Goal: Check status: Check status

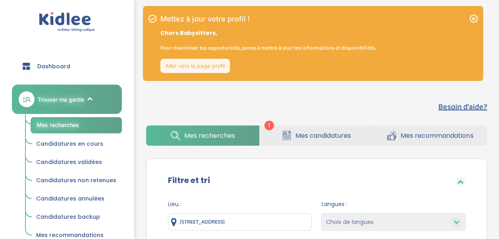
click at [312, 136] on span "Mes candidatures" at bounding box center [323, 135] width 56 height 10
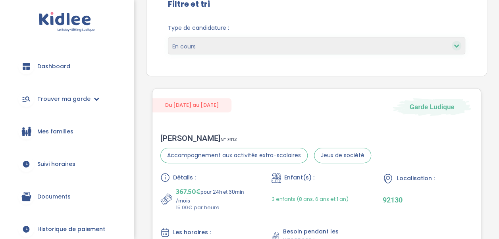
scroll to position [75, 0]
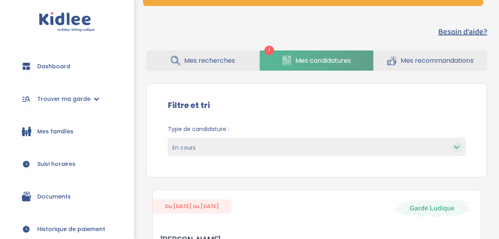
click at [424, 56] on span "Mes recommandations" at bounding box center [436, 61] width 73 height 10
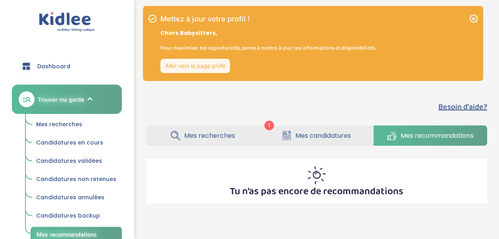
click at [336, 131] on span "Mes candidatures" at bounding box center [323, 135] width 56 height 10
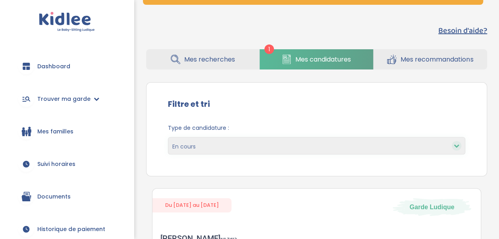
scroll to position [79, 0]
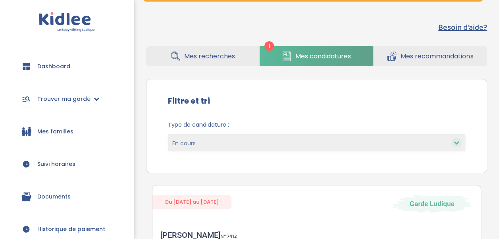
click at [209, 141] on select "En cours Validées Non retenues Annulées Backup" at bounding box center [316, 142] width 297 height 17
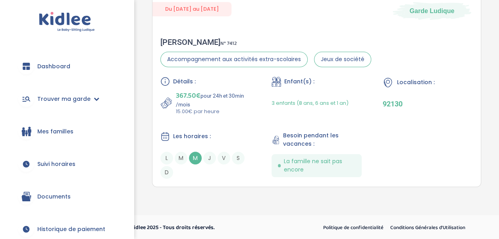
scroll to position [273, 0]
